Goal: Task Accomplishment & Management: Use online tool/utility

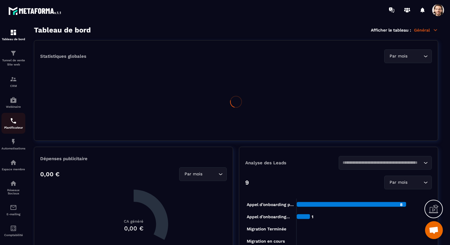
click at [16, 127] on p "Planificateur" at bounding box center [13, 127] width 24 height 3
